Goal: Check status: Check status

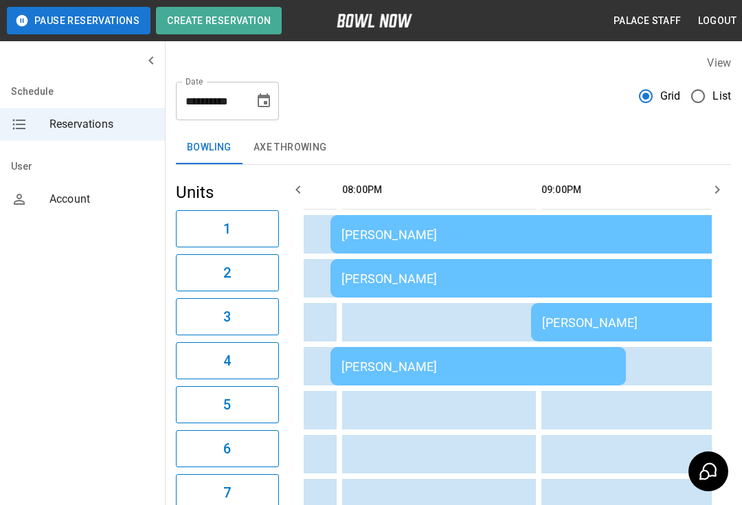
scroll to position [0, 1887]
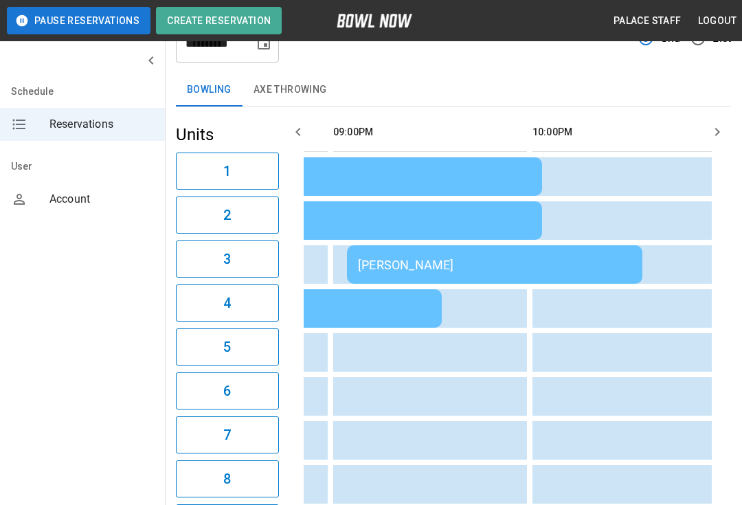
scroll to position [0, 1984]
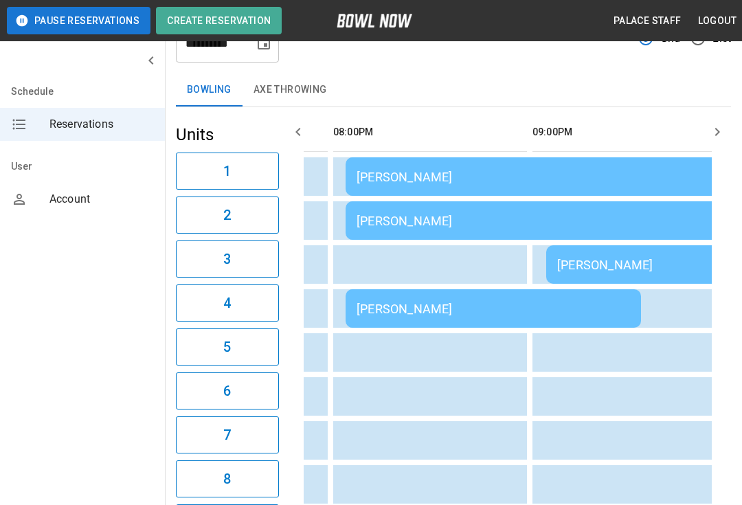
click at [430, 174] on div "[PERSON_NAME]" at bounding box center [544, 177] width 374 height 14
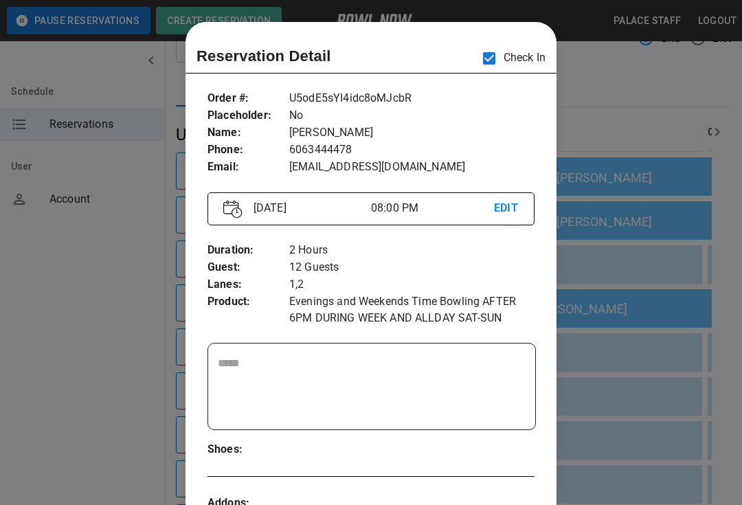
scroll to position [3, 0]
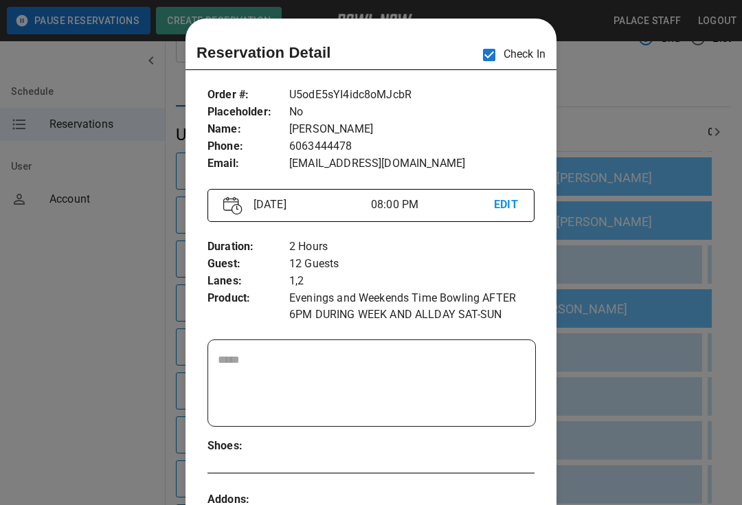
click at [625, 319] on div at bounding box center [371, 252] width 742 height 505
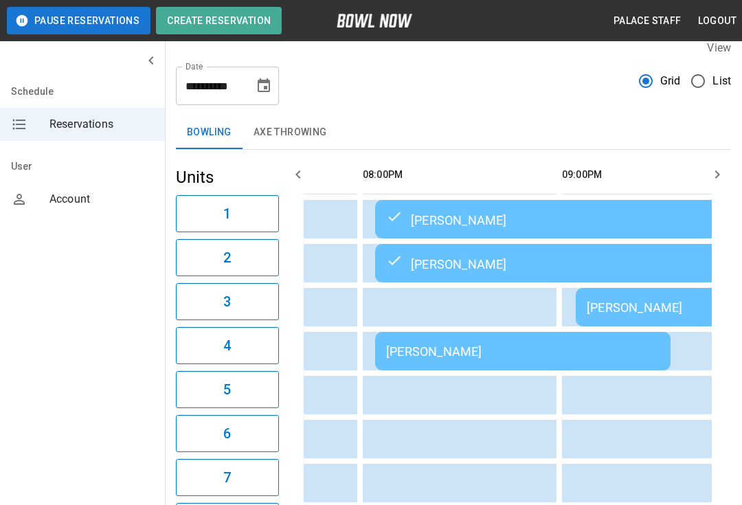
scroll to position [0, 0]
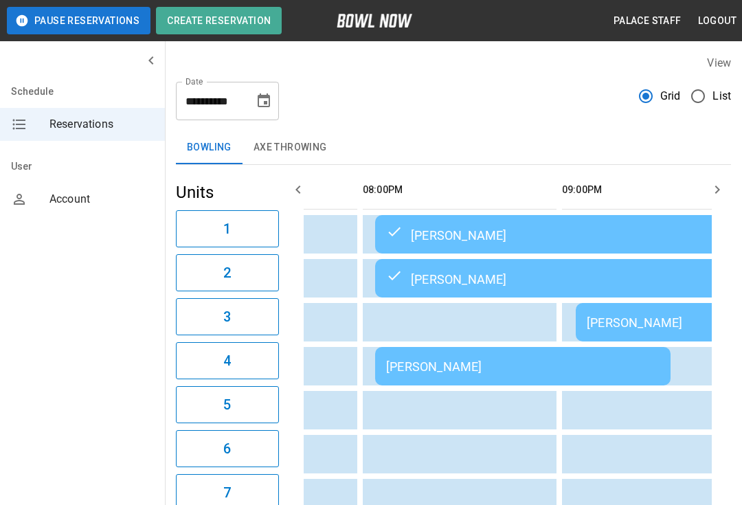
click at [302, 145] on button "AXE THROWING" at bounding box center [291, 147] width 96 height 33
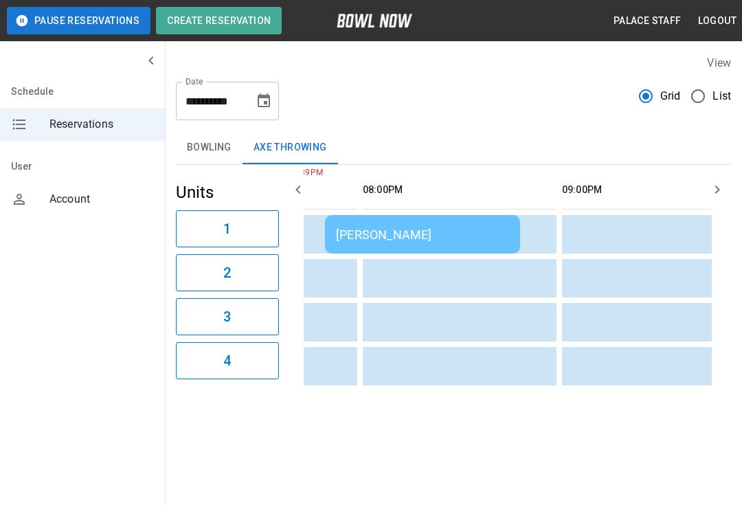
click at [462, 238] on div "Stacy Karr" at bounding box center [422, 234] width 173 height 14
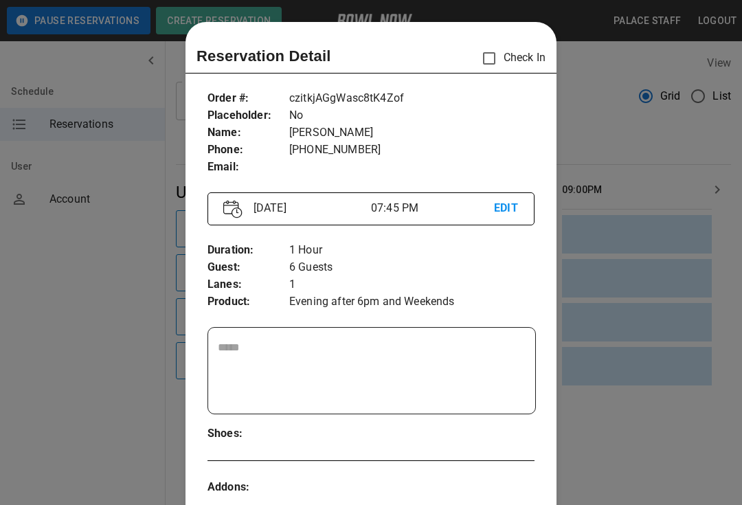
scroll to position [22, 0]
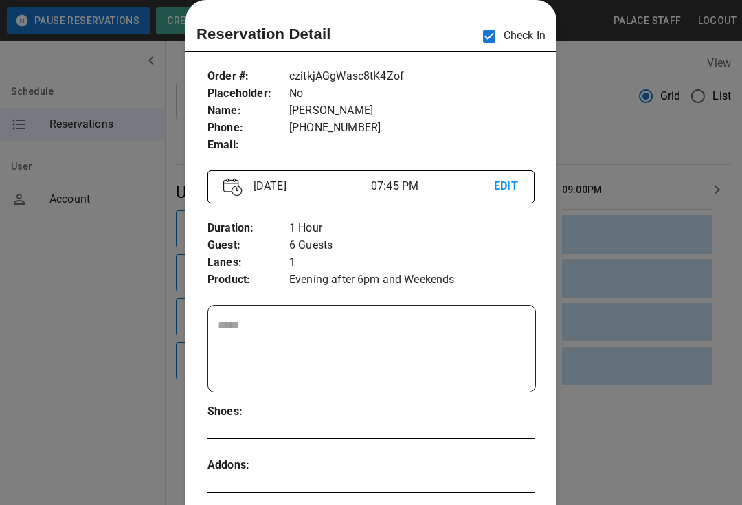
click at [619, 155] on div at bounding box center [371, 252] width 742 height 505
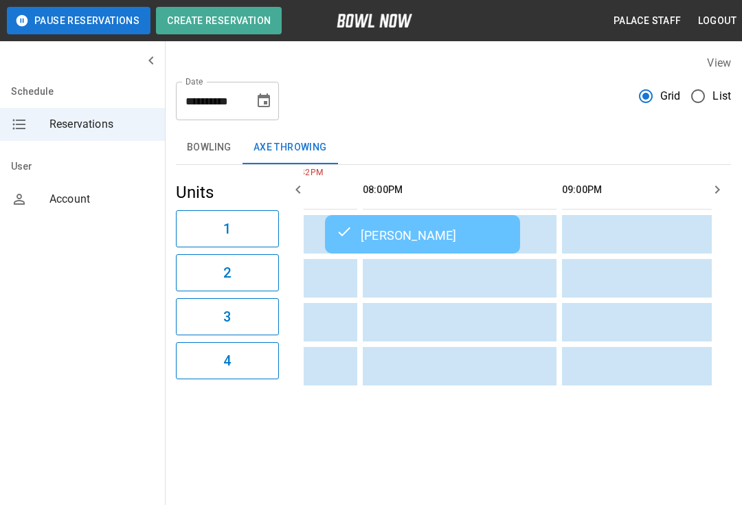
click at [221, 155] on button "Bowling" at bounding box center [209, 147] width 67 height 33
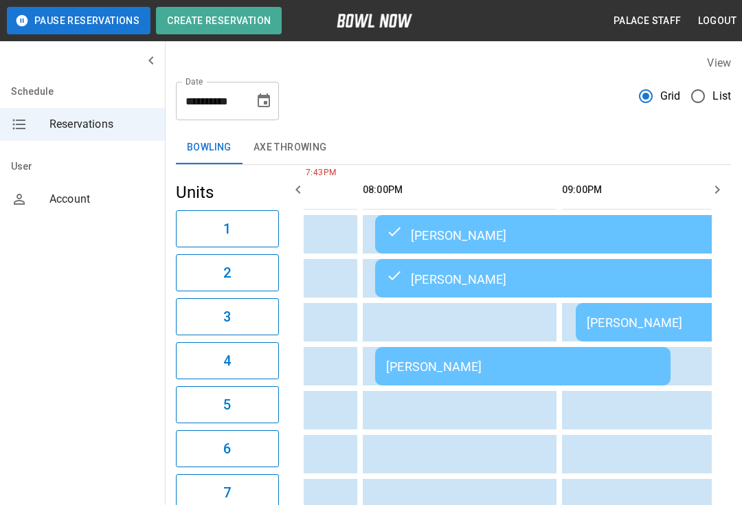
click at [295, 148] on button "AXE THROWING" at bounding box center [291, 147] width 96 height 33
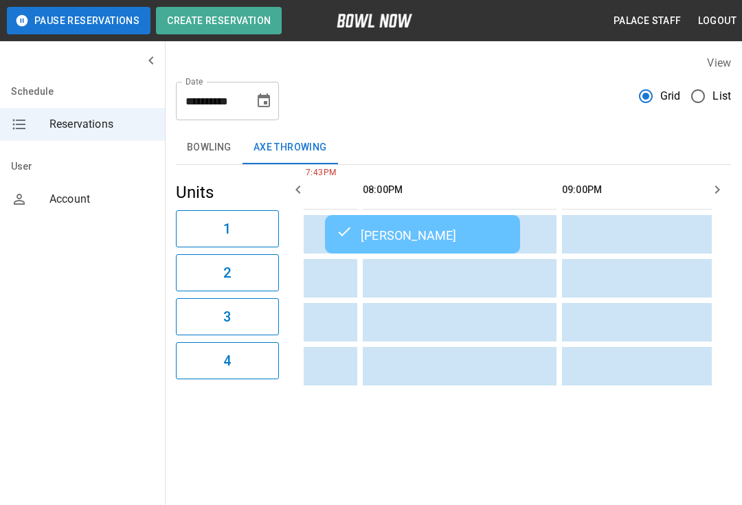
click at [387, 236] on div "Stacy Karr" at bounding box center [422, 234] width 173 height 16
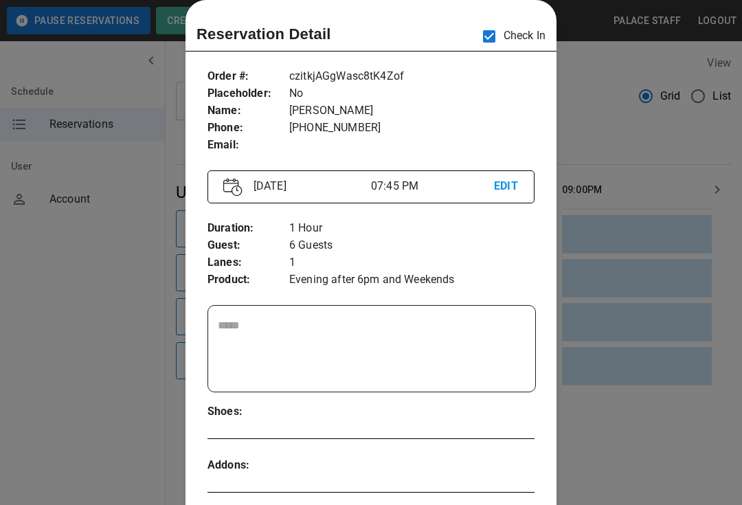
click at [627, 191] on div at bounding box center [371, 252] width 742 height 505
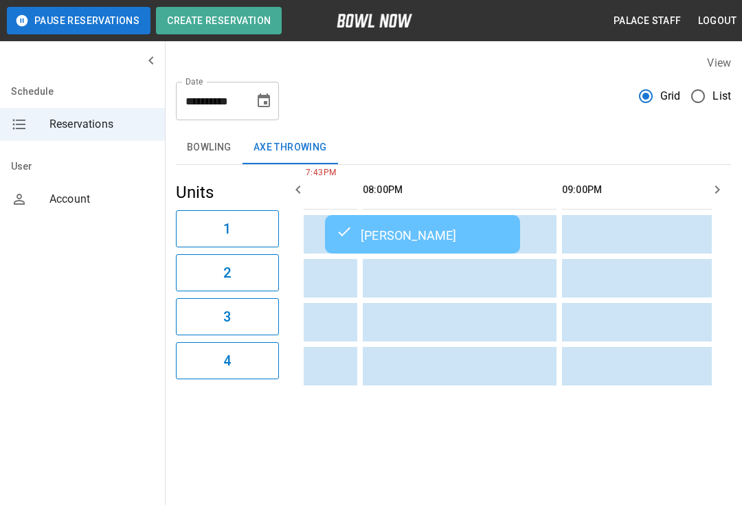
click at [203, 128] on div "**********" at bounding box center [453, 223] width 577 height 358
click at [211, 131] on button "Bowling" at bounding box center [209, 147] width 67 height 33
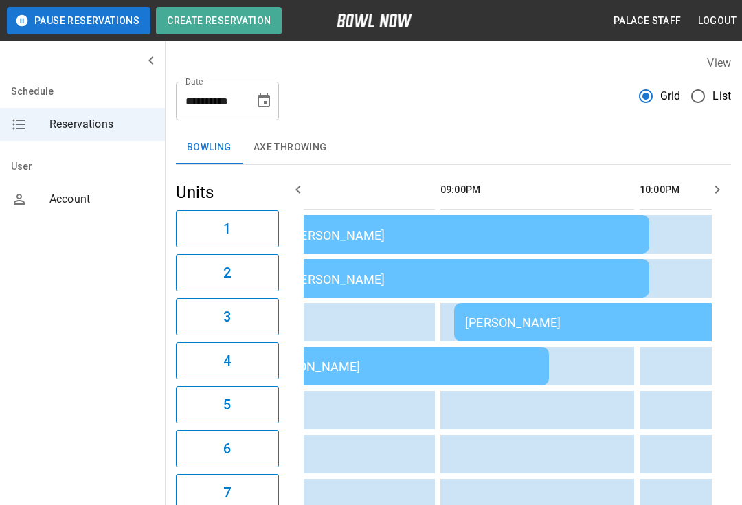
scroll to position [0, 1820]
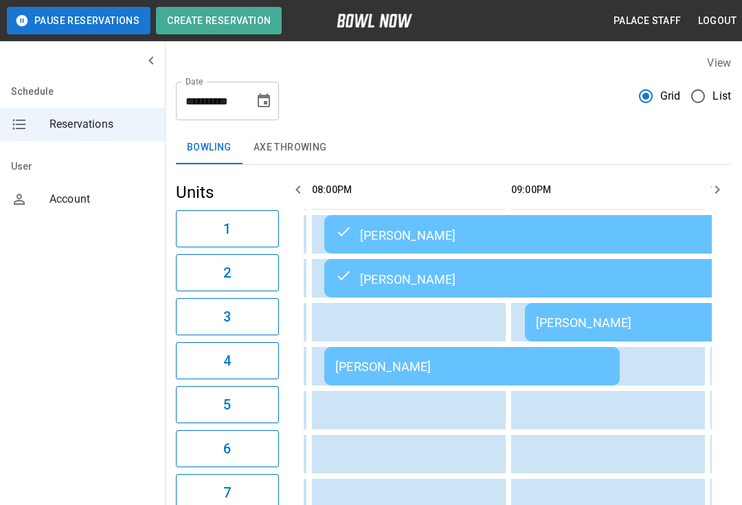
click at [485, 372] on div "[PERSON_NAME]" at bounding box center [471, 366] width 273 height 14
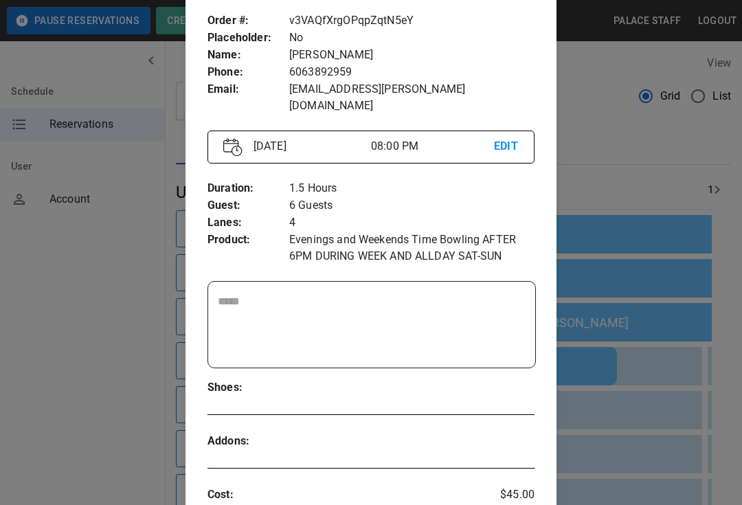
scroll to position [79, 0]
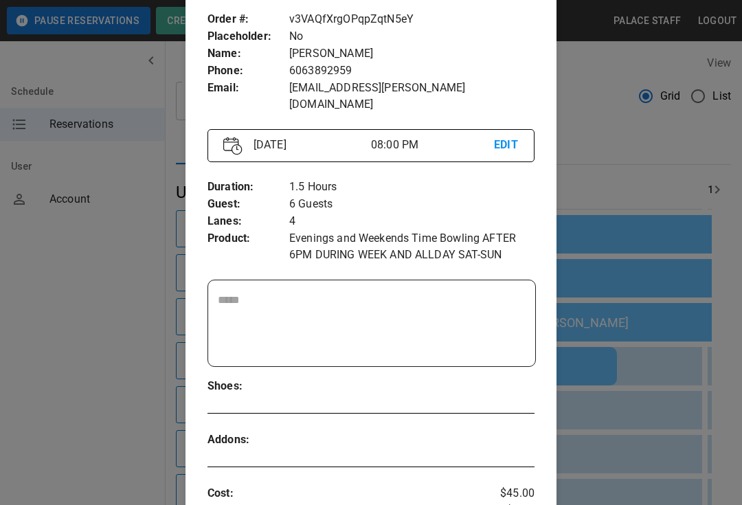
click at [626, 178] on div at bounding box center [371, 252] width 742 height 505
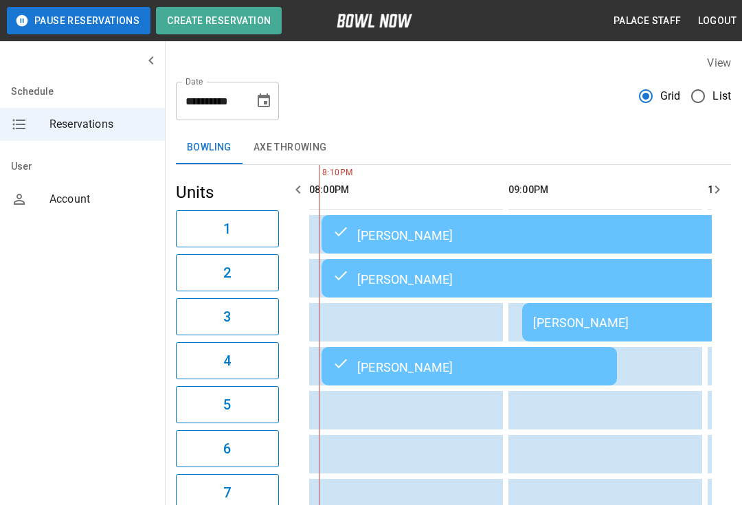
click at [594, 321] on div "[PERSON_NAME]" at bounding box center [669, 322] width 273 height 14
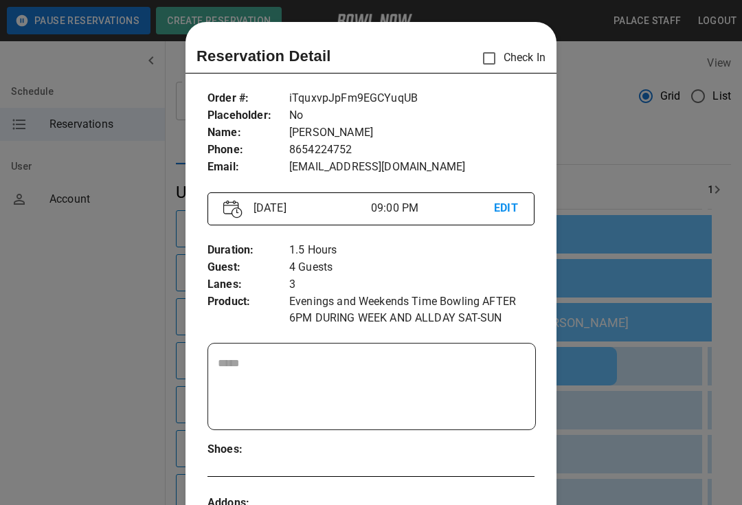
scroll to position [22, 0]
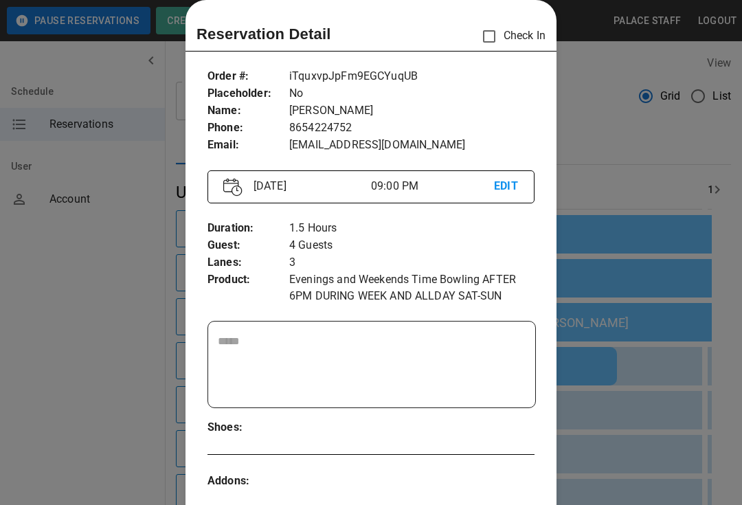
click at [616, 386] on div at bounding box center [371, 252] width 742 height 505
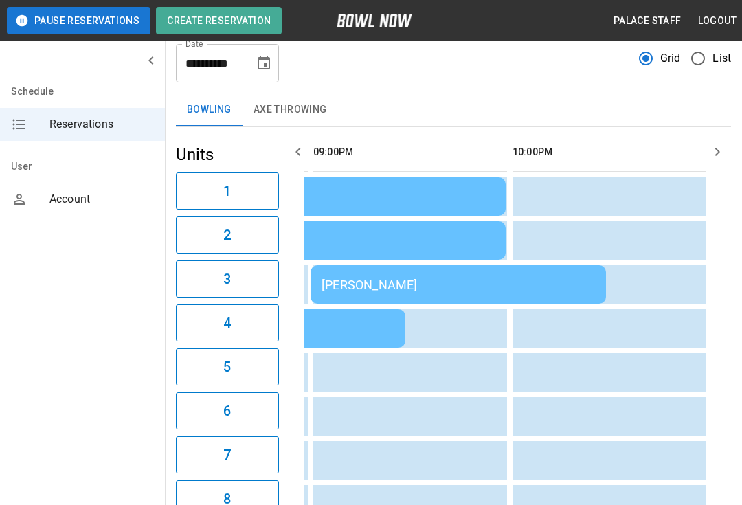
scroll to position [36, 0]
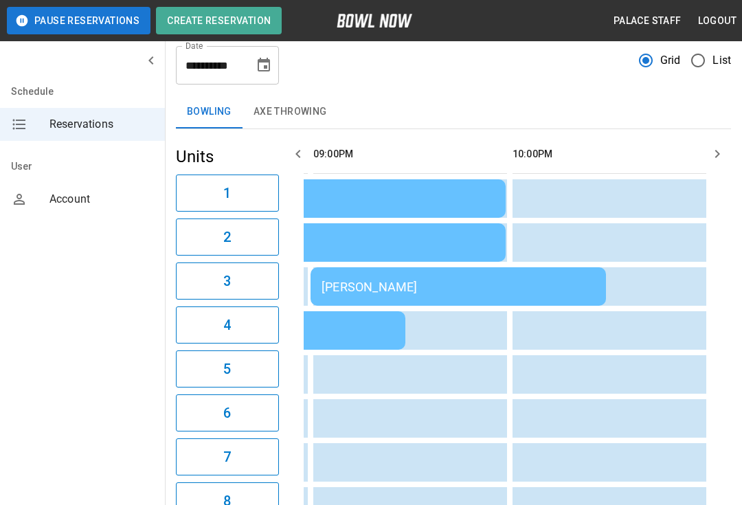
click at [523, 286] on div "[PERSON_NAME]" at bounding box center [458, 287] width 273 height 14
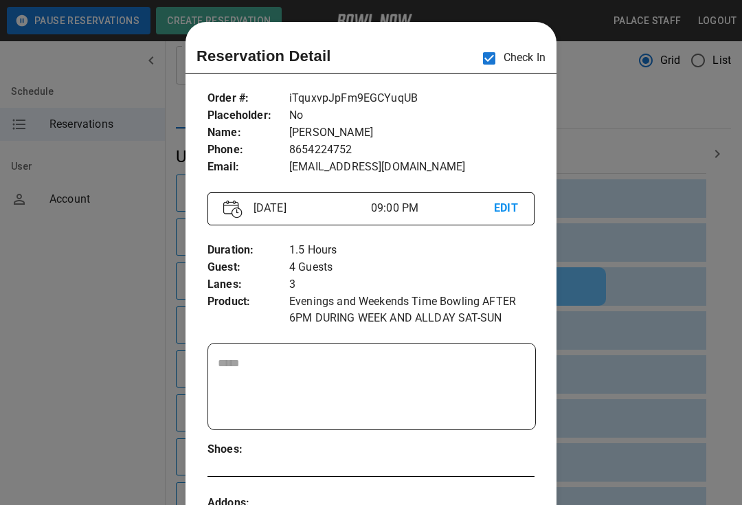
scroll to position [0, 0]
click at [657, 348] on div at bounding box center [371, 252] width 742 height 505
